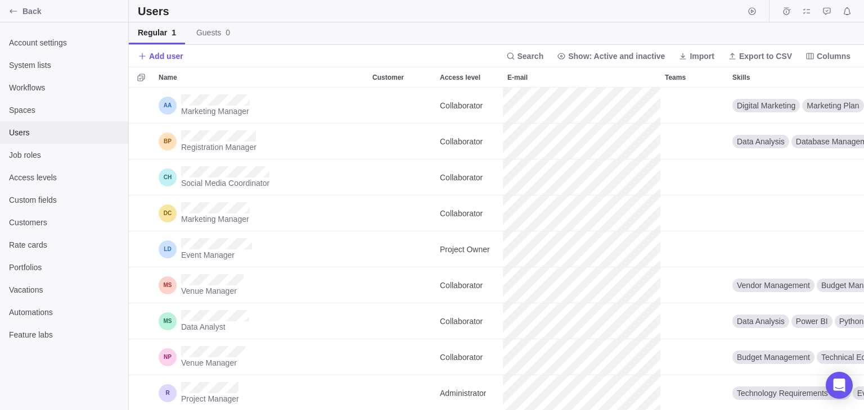
scroll to position [314, 726]
click at [204, 30] on span "Guests 0" at bounding box center [213, 32] width 34 height 11
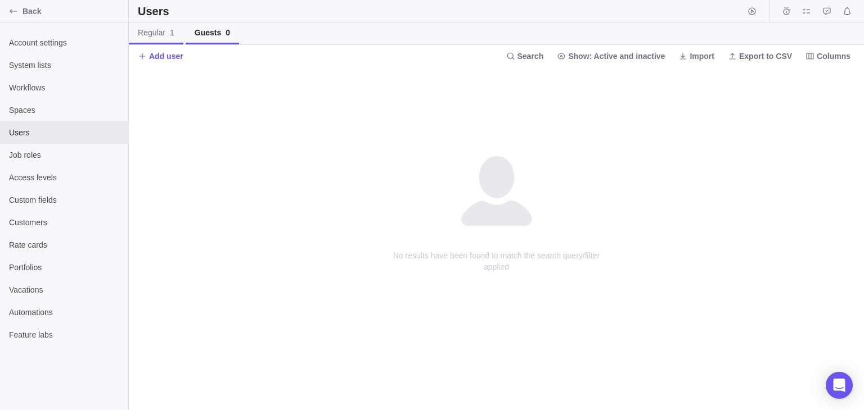
click at [157, 33] on span "Regular 1" at bounding box center [156, 32] width 37 height 11
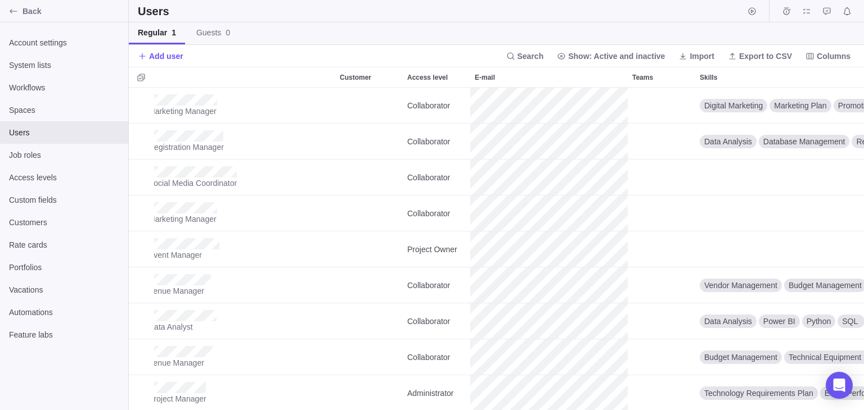
scroll to position [0, 27]
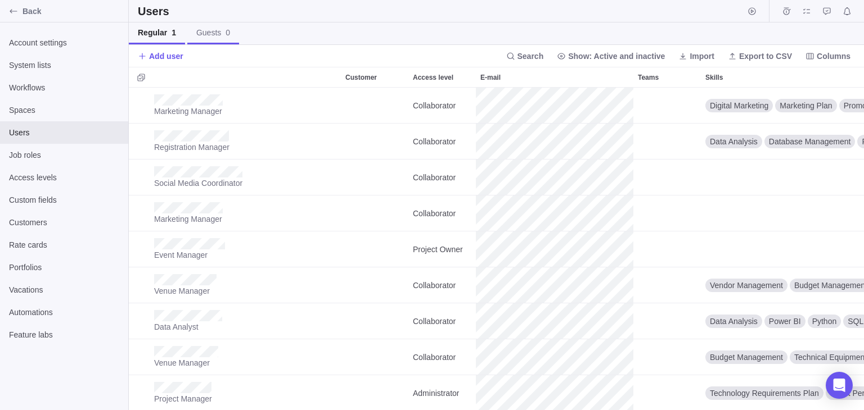
click at [196, 27] on span "Guests 0" at bounding box center [213, 32] width 34 height 11
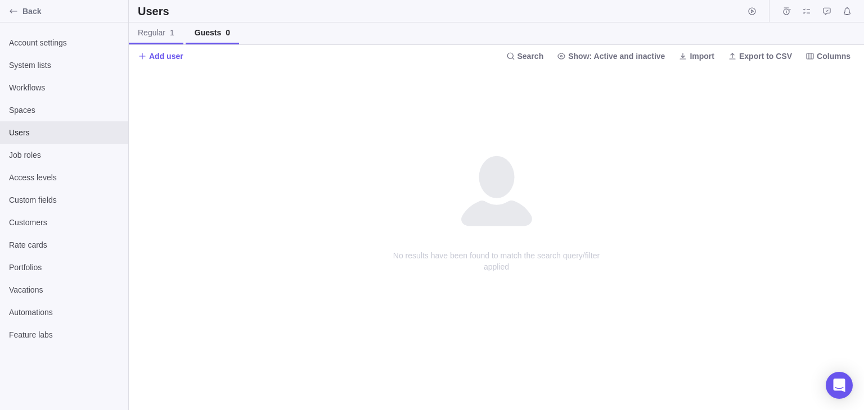
click at [159, 37] on span "Regular 1" at bounding box center [156, 32] width 37 height 11
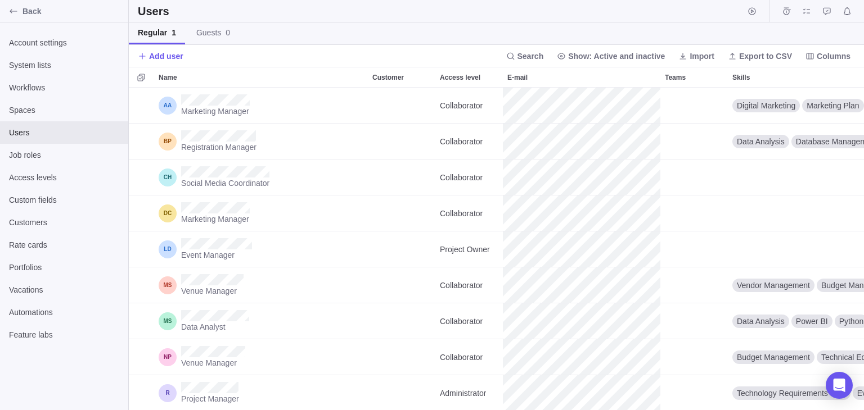
click at [835, 46] on div "Add user Search Show: Active and inactive Import Export to CSV Columns" at bounding box center [496, 56] width 735 height 22
click at [832, 51] on span "Columns" at bounding box center [833, 56] width 34 height 11
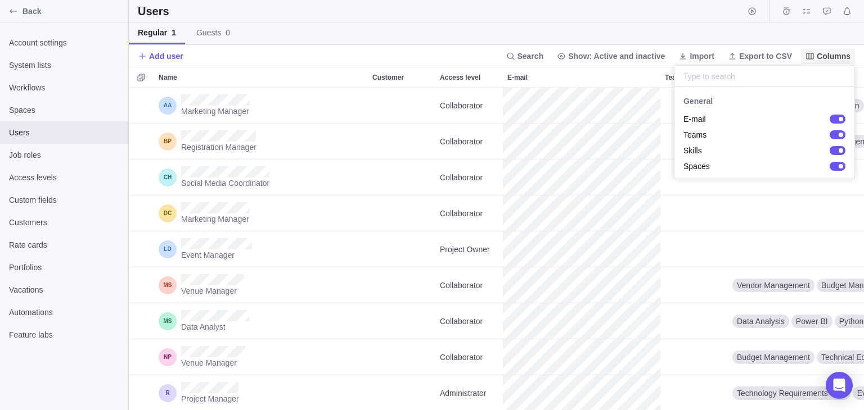
click at [833, 53] on span "Columns" at bounding box center [833, 56] width 34 height 11
